Goal: Obtain resource: Download file/media

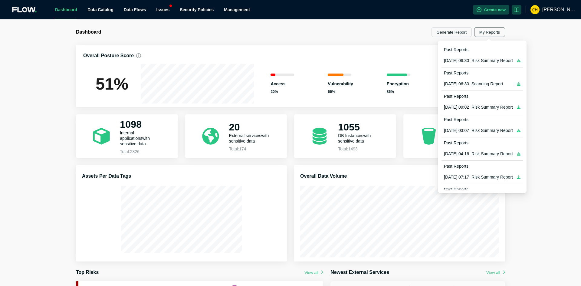
click at [499, 34] on button "My Reports" at bounding box center [489, 32] width 31 height 10
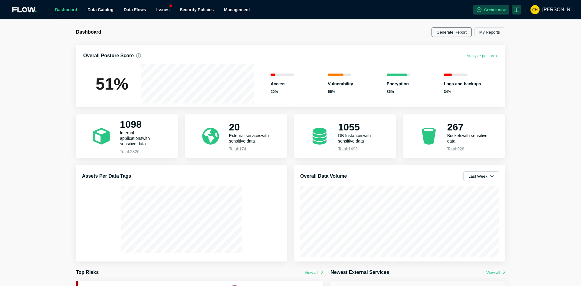
click at [446, 32] on button "Generate Report" at bounding box center [451, 32] width 40 height 10
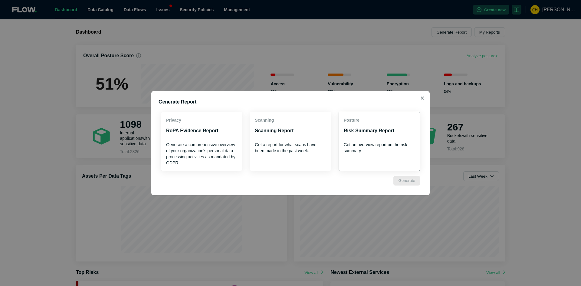
click at [384, 136] on button "Posture Risk Summary Report Get an overview report on the risk summary" at bounding box center [378, 141] width 81 height 59
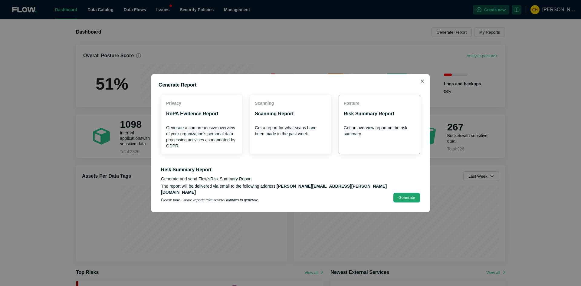
click at [414, 193] on button "Generate" at bounding box center [406, 198] width 27 height 10
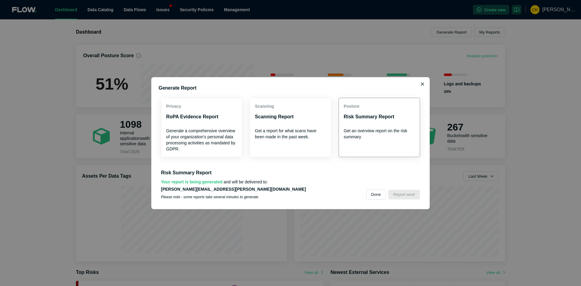
click at [420, 84] on div "Generate Report Privacy RoPA Evidence Report Generate a comprehensive overview …" at bounding box center [290, 143] width 278 height 132
drag, startPoint x: 422, startPoint y: 84, endPoint x: 478, endPoint y: 29, distance: 78.5
click at [423, 83] on icon "button" at bounding box center [422, 84] width 4 height 5
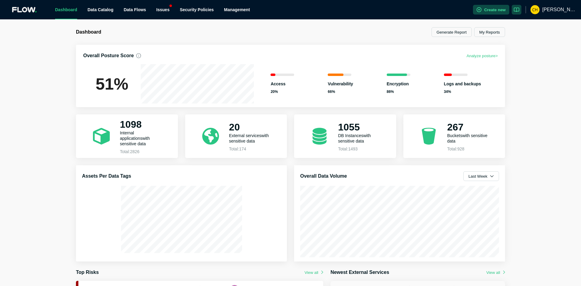
drag, startPoint x: 486, startPoint y: 33, endPoint x: 409, endPoint y: 27, distance: 77.4
click at [409, 27] on div "Dashboard Generate Report My Reports Overall Posture Score Analyze posture > 51…" at bounding box center [290, 152] width 581 height 266
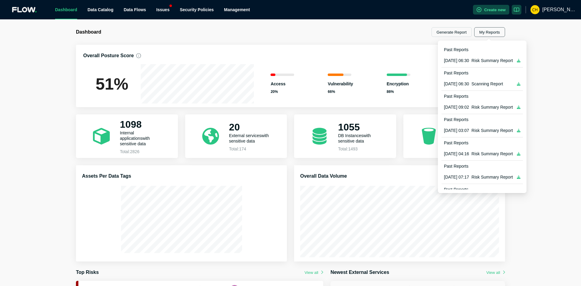
click at [501, 33] on button "My Reports" at bounding box center [489, 32] width 31 height 10
click at [520, 60] on icon at bounding box center [519, 61] width 4 height 4
click at [486, 33] on button "My Reports" at bounding box center [489, 32] width 31 height 10
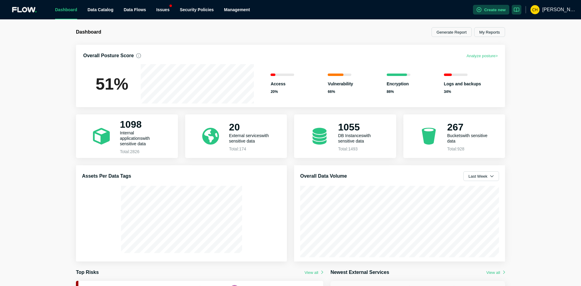
click at [505, 32] on div "Dashboard Generate Report My Reports Overall Posture Score Analyze posture > 51…" at bounding box center [290, 210] width 443 height 367
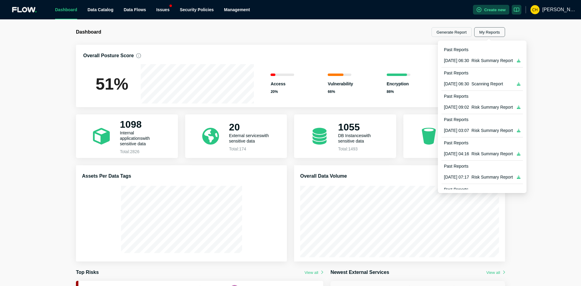
click at [498, 33] on button "My Reports" at bounding box center [489, 32] width 31 height 10
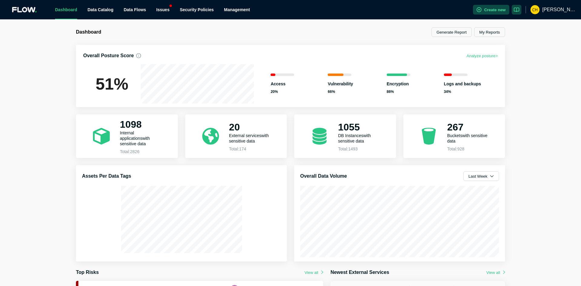
click at [533, 30] on div "Dashboard Generate Report My Reports Overall Posture Score Analyze posture > 51…" at bounding box center [290, 152] width 581 height 266
click at [493, 54] on button "Analyze posture >" at bounding box center [481, 55] width 31 height 7
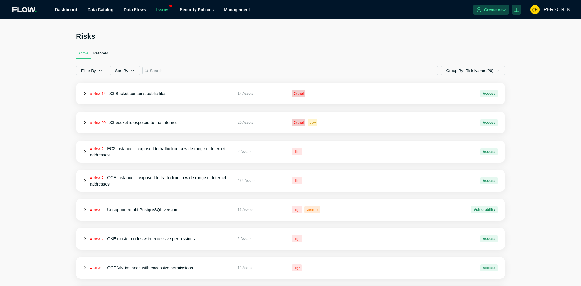
click at [100, 54] on span "Resolved" at bounding box center [100, 53] width 15 height 5
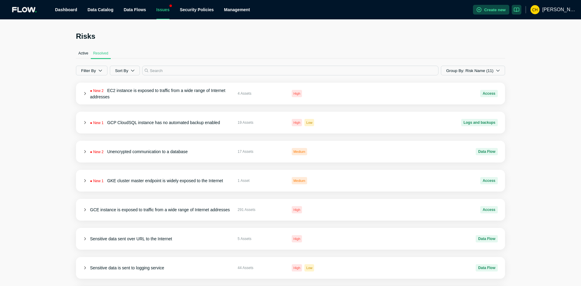
click at [86, 53] on span "Active" at bounding box center [83, 53] width 10 height 5
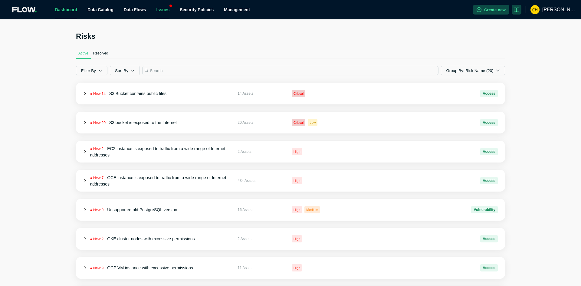
click at [72, 8] on link "Dashboard" at bounding box center [66, 9] width 22 height 5
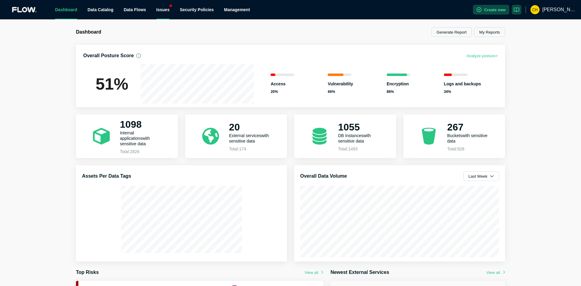
click at [167, 11] on div "Issues" at bounding box center [162, 9] width 13 height 19
click at [168, 25] on link "Risks" at bounding box center [168, 27] width 10 height 5
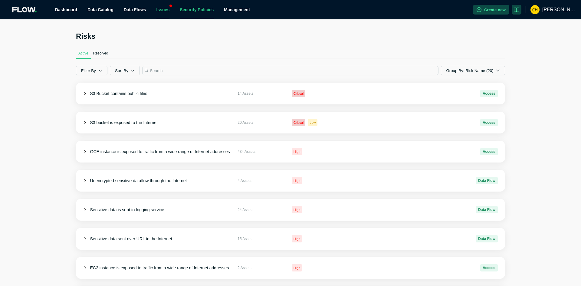
click at [201, 8] on link "Security Policies" at bounding box center [197, 9] width 34 height 5
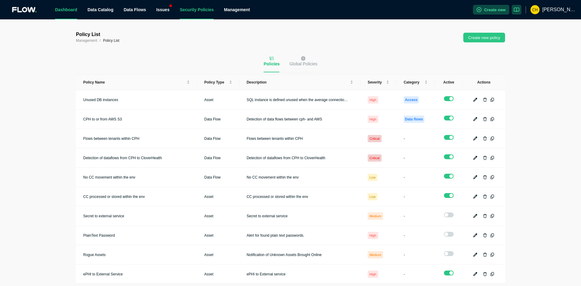
click at [72, 12] on link "Dashboard" at bounding box center [66, 9] width 22 height 5
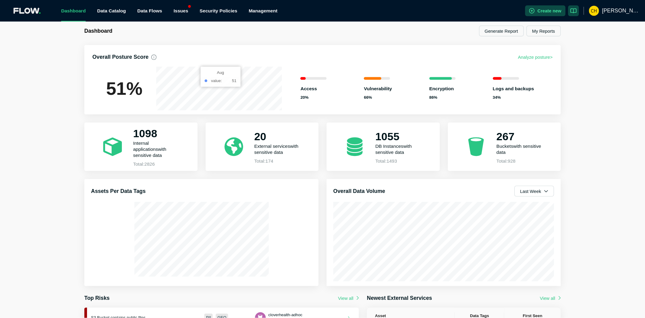
scroll to position [115, 0]
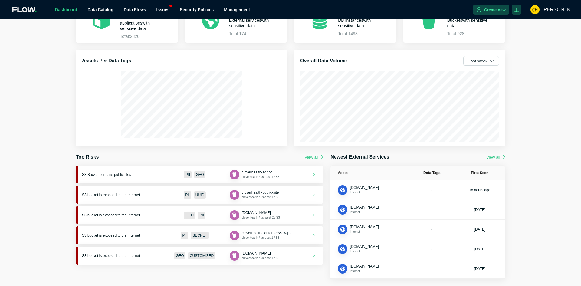
click at [39, 74] on div "Dashboard Generate Report My Reports Overall Posture Score Analyze posture > 51…" at bounding box center [290, 152] width 581 height 266
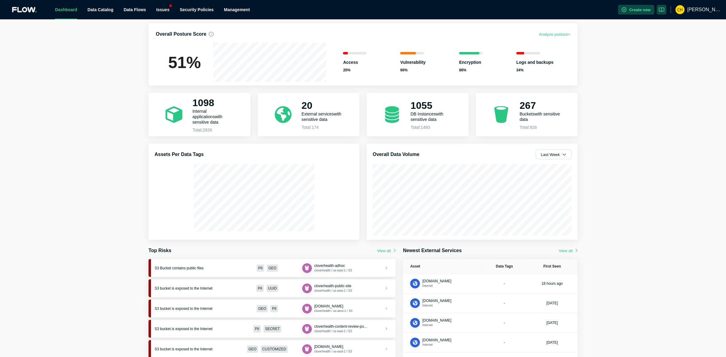
scroll to position [0, 0]
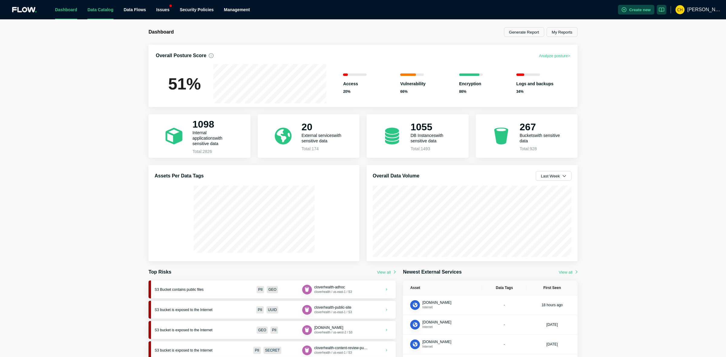
click at [99, 8] on link "Data Catalog" at bounding box center [100, 9] width 26 height 5
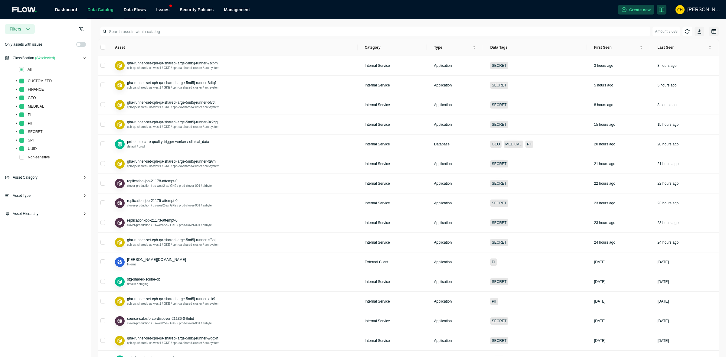
click at [143, 11] on span "Data Flows" at bounding box center [135, 9] width 22 height 5
click at [142, 27] on link "Map View" at bounding box center [139, 27] width 18 height 5
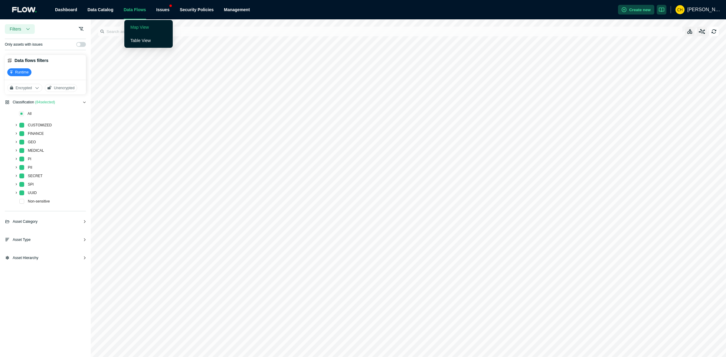
click at [132, 12] on div "Data Flows" at bounding box center [135, 9] width 22 height 19
click at [139, 41] on link "Table View" at bounding box center [140, 40] width 20 height 5
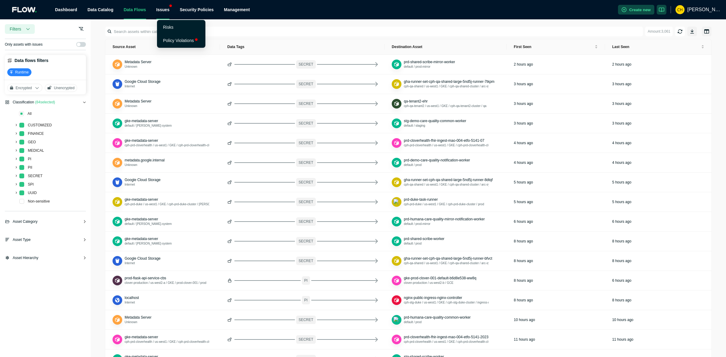
click at [160, 8] on div "Issues" at bounding box center [162, 9] width 13 height 19
click at [172, 25] on link "Risks" at bounding box center [168, 27] width 10 height 5
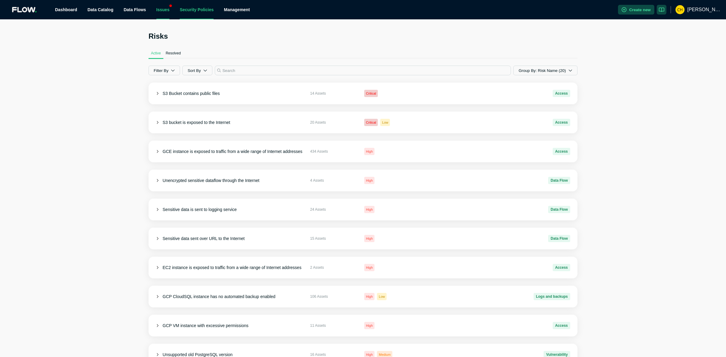
click at [197, 11] on link "Security Policies" at bounding box center [197, 9] width 34 height 5
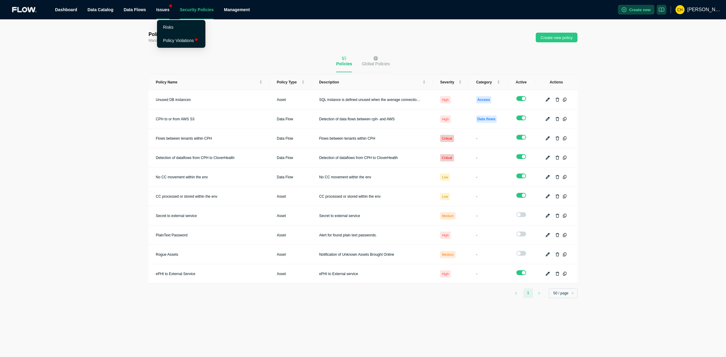
click at [164, 8] on div "Issues" at bounding box center [162, 9] width 13 height 19
click at [165, 25] on link "Risks" at bounding box center [168, 27] width 10 height 5
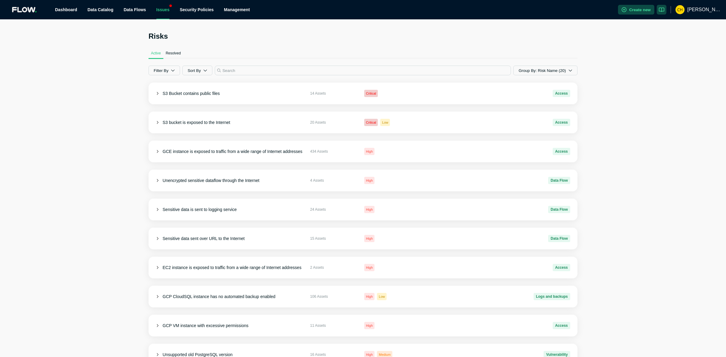
click at [78, 8] on ul "Dashboard Data Catalog Data Flows Issues Security Policies Management" at bounding box center [334, 9] width 568 height 19
click at [75, 11] on link "Dashboard" at bounding box center [66, 9] width 22 height 5
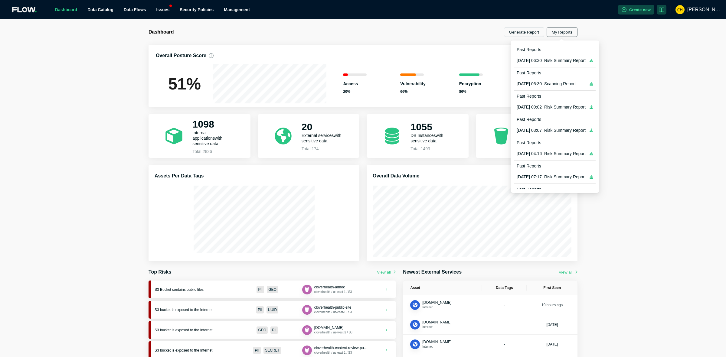
click at [571, 33] on button "My Reports" at bounding box center [562, 32] width 31 height 10
click at [566, 32] on button "My Reports" at bounding box center [562, 32] width 31 height 10
click at [554, 35] on button "My Reports" at bounding box center [562, 32] width 31 height 10
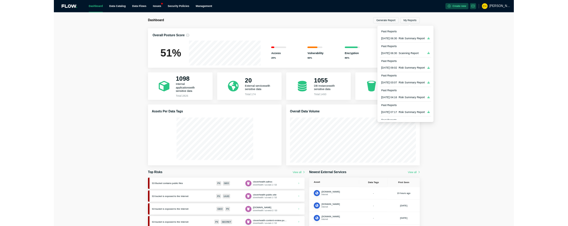
scroll to position [251, 0]
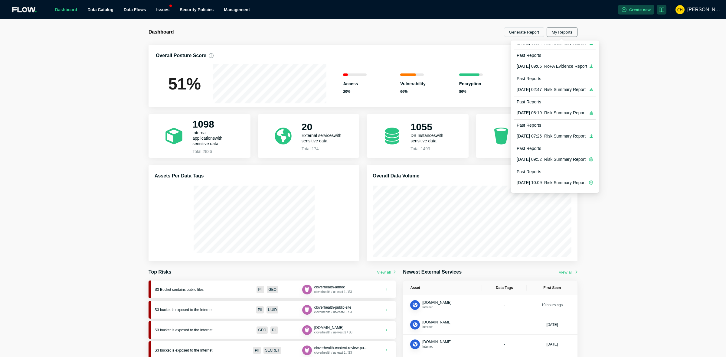
click at [564, 32] on button "My Reports" at bounding box center [562, 32] width 31 height 10
click at [580, 183] on icon "setting" at bounding box center [591, 183] width 4 height 4
click at [525, 180] on span "[DATE] 10:09" at bounding box center [529, 183] width 25 height 6
